Goal: Information Seeking & Learning: Learn about a topic

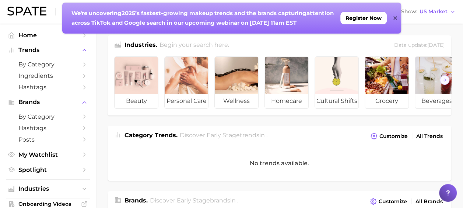
click at [174, 169] on div "No trends available." at bounding box center [278, 162] width 343 height 35
click at [394, 16] on icon at bounding box center [395, 18] width 4 height 6
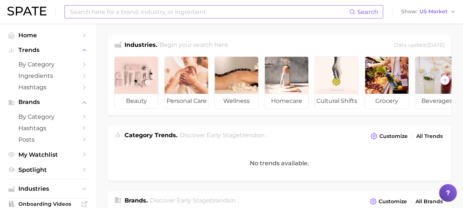
click at [169, 14] on input at bounding box center [209, 12] width 280 height 13
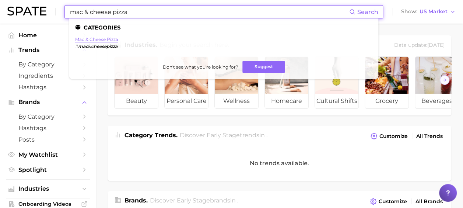
type input "mac & cheese pizza"
click at [102, 40] on link "mac & cheese pizza" at bounding box center [96, 39] width 43 height 6
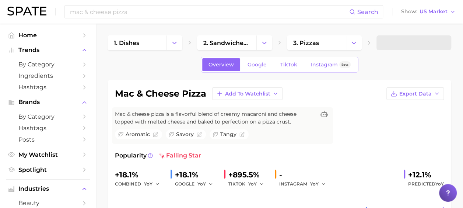
scroll to position [37, 0]
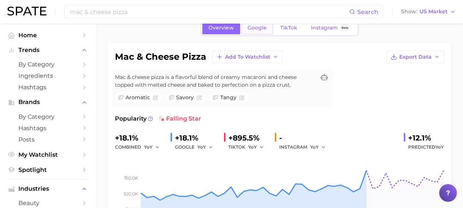
click at [255, 25] on span "Google" at bounding box center [256, 28] width 19 height 6
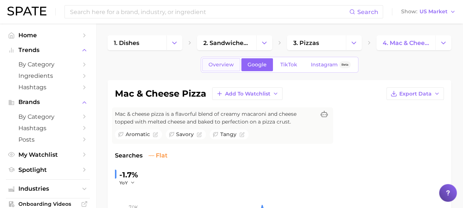
click at [231, 65] on span "Overview" at bounding box center [220, 64] width 25 height 6
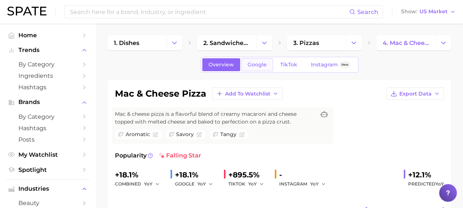
click at [259, 67] on span "Google" at bounding box center [256, 64] width 19 height 6
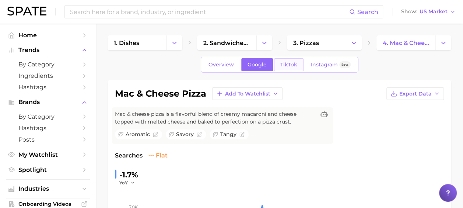
click at [286, 60] on link "TikTok" at bounding box center [288, 64] width 29 height 13
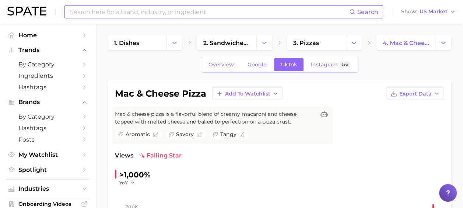
click at [135, 8] on input at bounding box center [209, 12] width 280 height 13
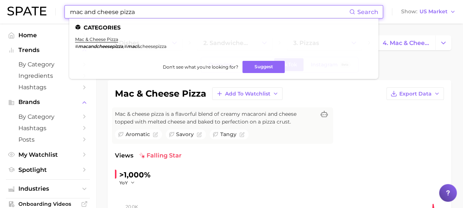
type input "mac and cheese pizza"
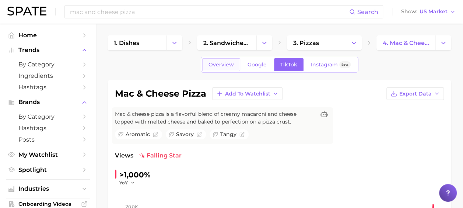
click at [224, 66] on span "Overview" at bounding box center [220, 64] width 25 height 6
